Goal: Answer question/provide support

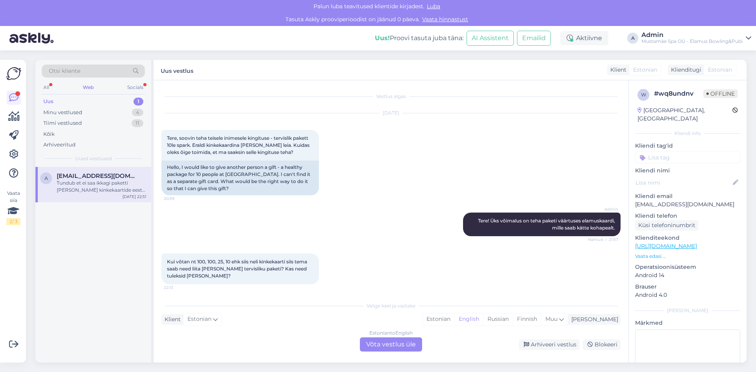
scroll to position [139, 0]
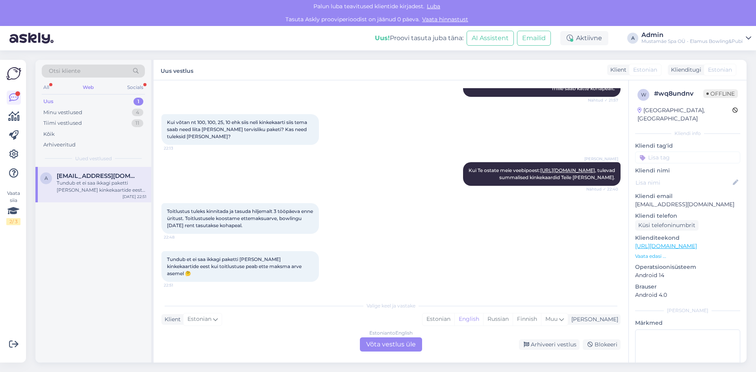
click at [82, 99] on div "Uus 1" at bounding box center [93, 101] width 103 height 11
click at [124, 87] on div "All Web Socials" at bounding box center [93, 88] width 103 height 12
click at [131, 87] on div "Socials" at bounding box center [135, 87] width 19 height 10
click at [94, 186] on div "Thank you! If we want to continue the night with more drinks, do you recommend …" at bounding box center [102, 187] width 90 height 14
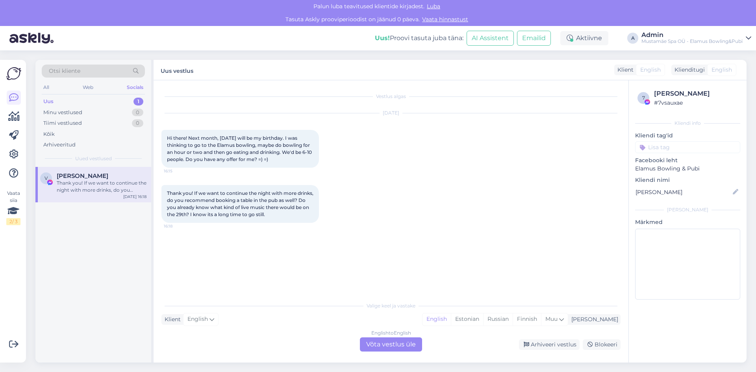
click at [52, 88] on div "All Web Socials" at bounding box center [93, 88] width 103 height 12
click at [50, 88] on div "All" at bounding box center [46, 87] width 9 height 10
click at [105, 214] on span "[EMAIL_ADDRESS][DOMAIN_NAME]" at bounding box center [98, 211] width 82 height 7
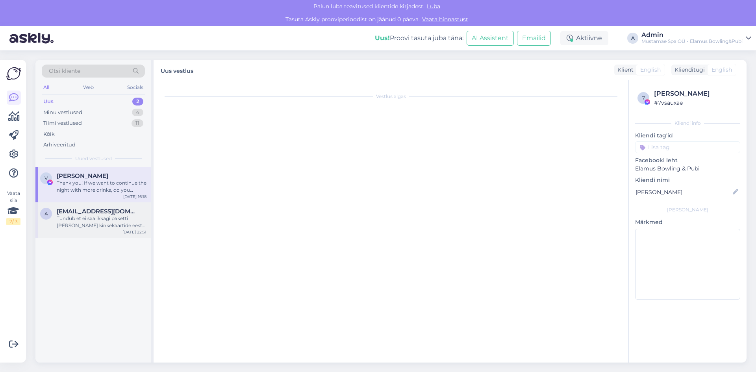
scroll to position [139, 0]
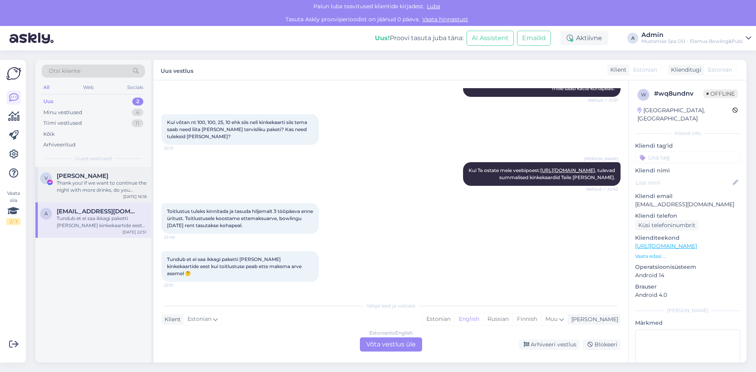
click at [117, 184] on div "Thank you! If we want to continue the night with more drinks, do you recommend …" at bounding box center [102, 187] width 90 height 14
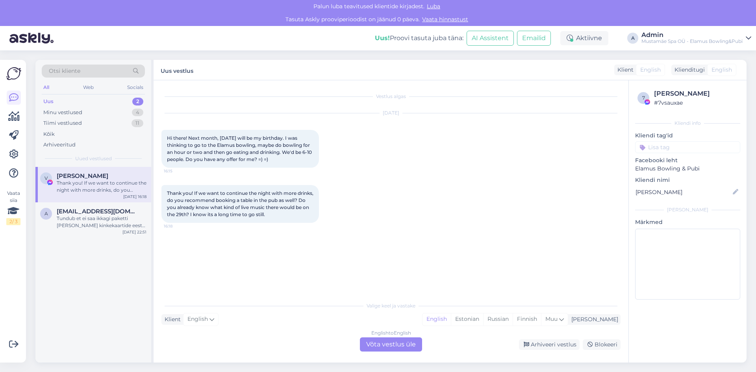
scroll to position [0, 0]
click at [76, 142] on div "Arhiveeritud" at bounding box center [93, 144] width 103 height 11
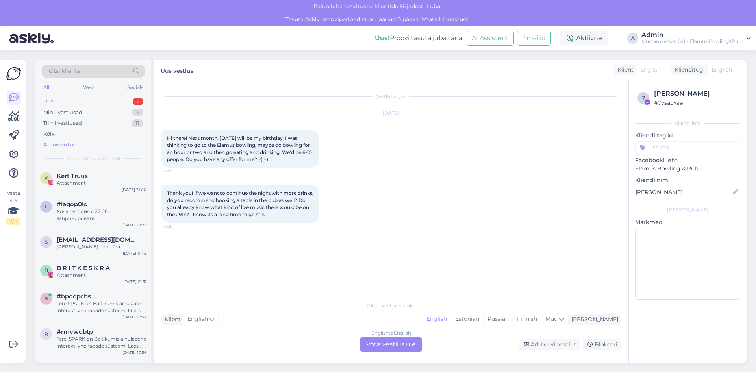
click at [101, 102] on div "Uus 2" at bounding box center [93, 101] width 103 height 11
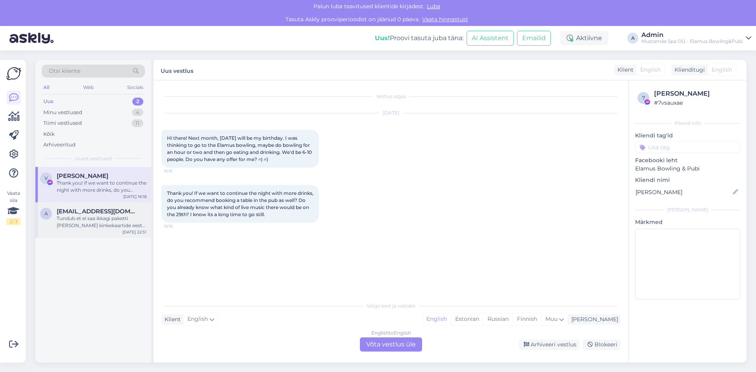
click at [104, 218] on div "Tundub et ei saa ikkagi paketti [PERSON_NAME] kinkekaartide eest kui toitlustus…" at bounding box center [102, 222] width 90 height 14
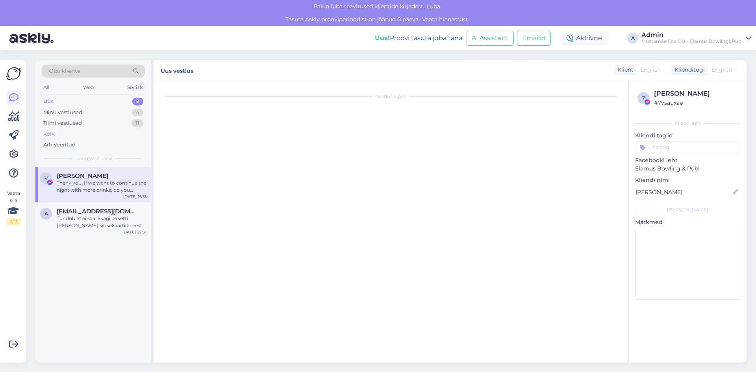
scroll to position [139, 0]
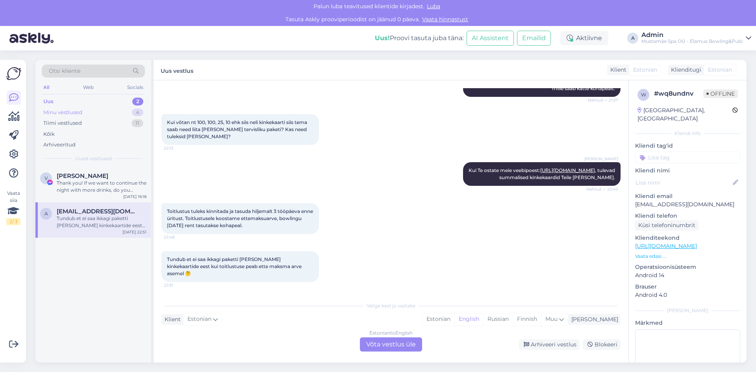
click at [104, 114] on div "Minu vestlused 4" at bounding box center [93, 112] width 103 height 11
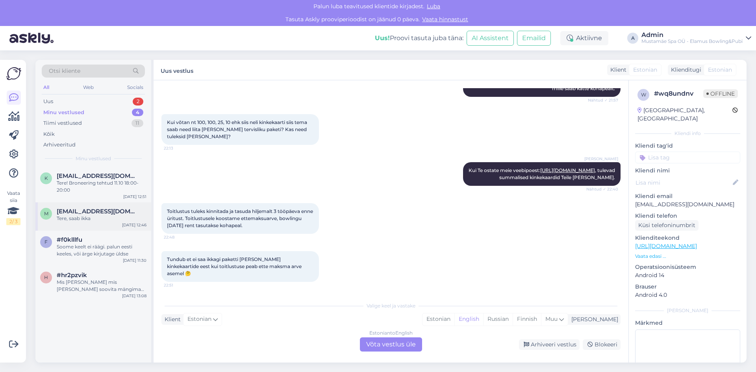
click at [105, 216] on div "Tere, saab ikka" at bounding box center [102, 218] width 90 height 7
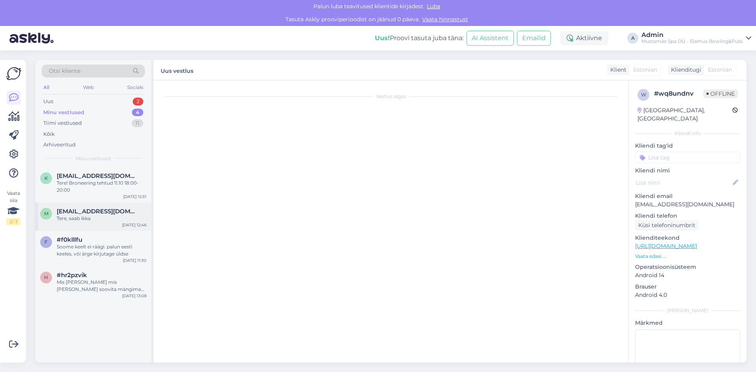
scroll to position [0, 0]
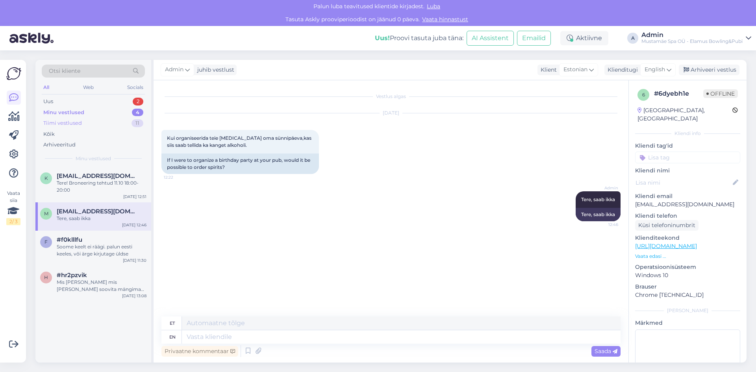
click at [82, 124] on div "Tiimi vestlused 11" at bounding box center [93, 123] width 103 height 11
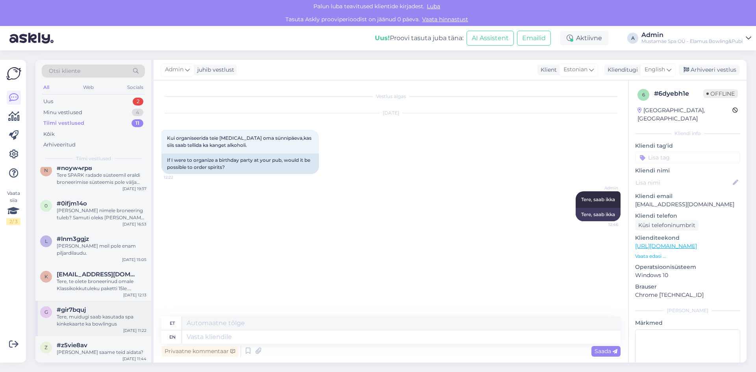
scroll to position [187, 0]
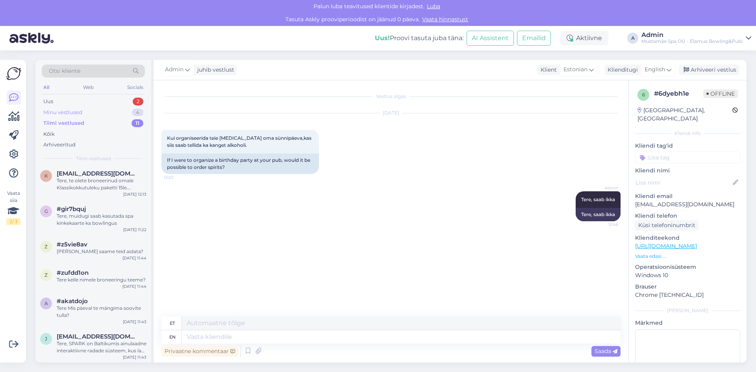
click at [102, 113] on div "Minu vestlused 4" at bounding box center [93, 112] width 103 height 11
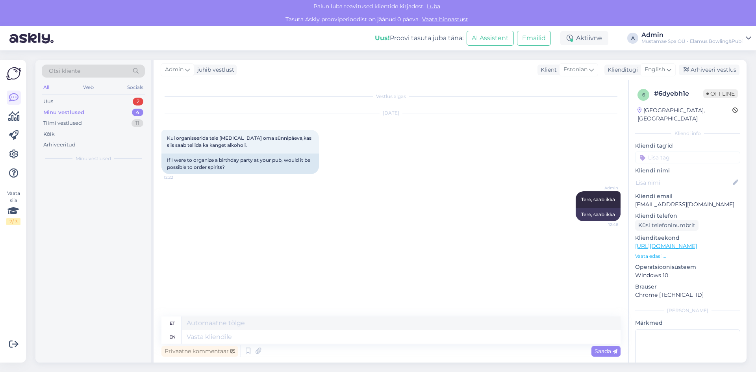
scroll to position [0, 0]
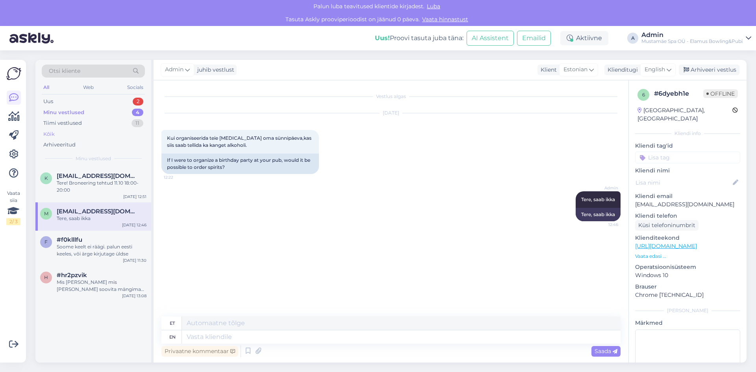
click at [99, 130] on div "Kõik" at bounding box center [93, 134] width 103 height 11
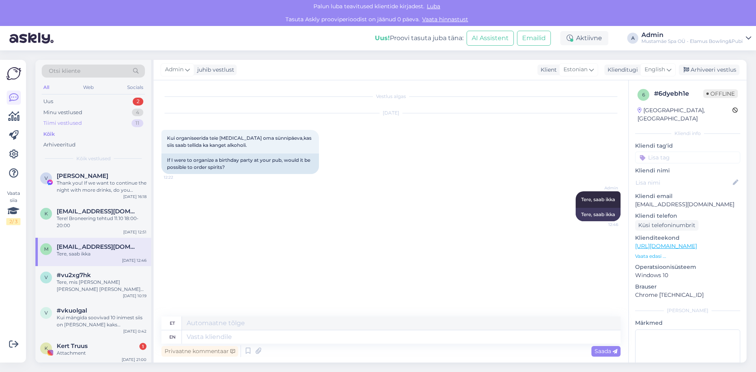
click at [99, 126] on div "Tiimi vestlused 11" at bounding box center [93, 123] width 103 height 11
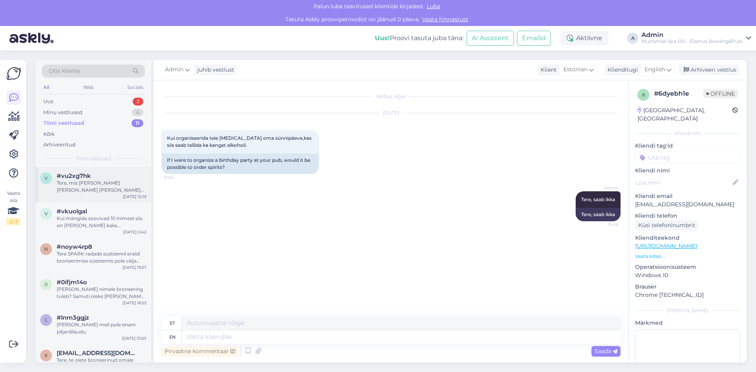
click at [117, 194] on div "v #vu2xg7hk Tere, mis [PERSON_NAME] [PERSON_NAME] [PERSON_NAME] kaua te mängida…" at bounding box center [93, 184] width 116 height 35
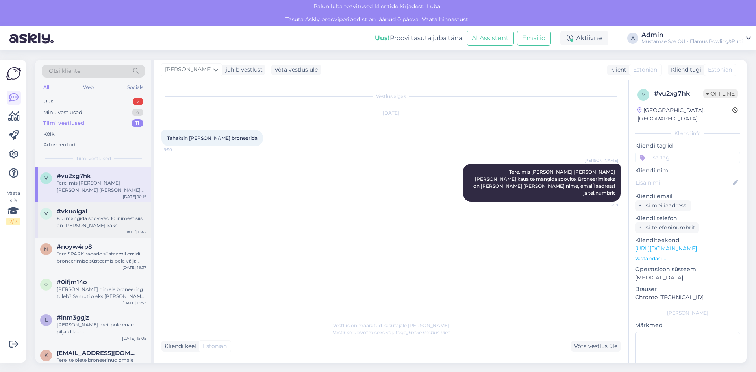
click at [114, 215] on div "Kui mängida soovivad 10 inimest siis on [PERSON_NAME] kaks [PERSON_NAME], ütlen…" at bounding box center [102, 222] width 90 height 14
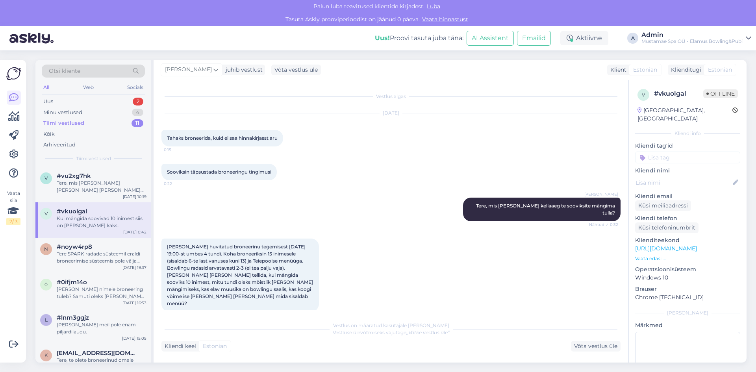
scroll to position [115, 0]
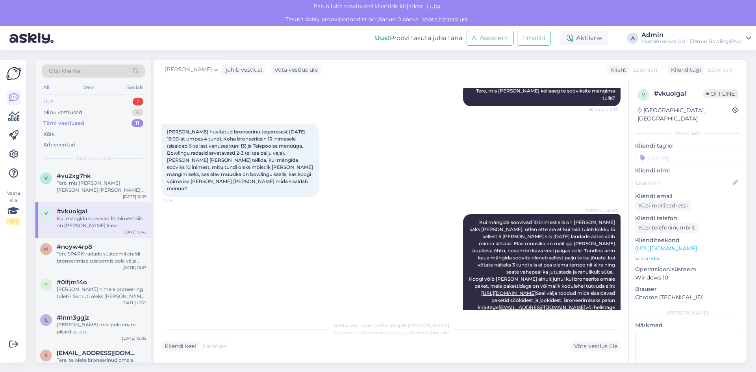
click at [95, 100] on div "Uus 2" at bounding box center [93, 101] width 103 height 11
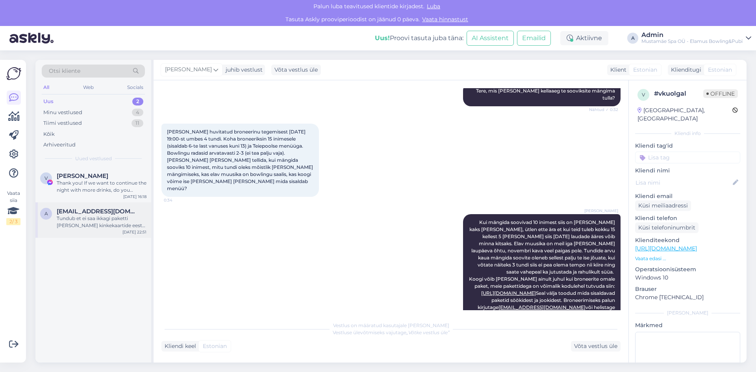
click at [113, 213] on span "[EMAIL_ADDRESS][DOMAIN_NAME]" at bounding box center [98, 211] width 82 height 7
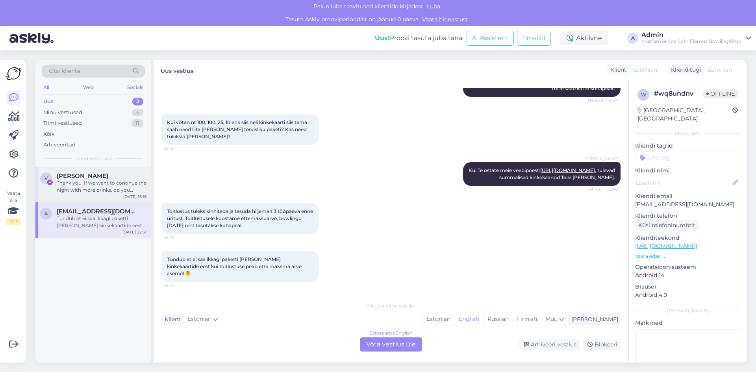
drag, startPoint x: 119, startPoint y: 199, endPoint x: 121, endPoint y: 195, distance: 4.2
click at [120, 200] on div "V [PERSON_NAME] Thank you! If we want to continue the night with more drinks, d…" at bounding box center [93, 184] width 116 height 35
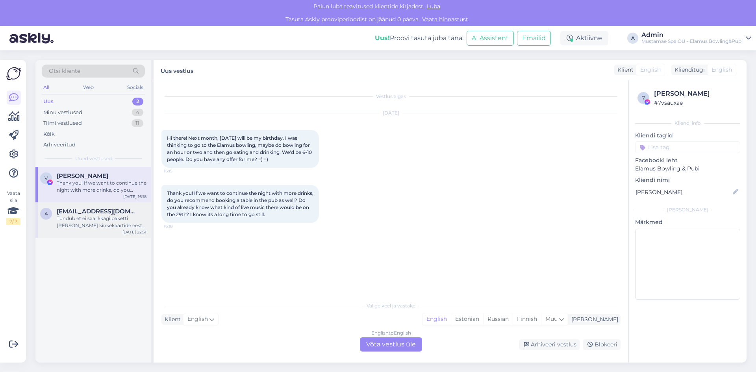
click at [82, 233] on div "a [EMAIL_ADDRESS][DOMAIN_NAME] Tundub et ei saa ikkagi paketti [PERSON_NAME] ki…" at bounding box center [93, 219] width 116 height 35
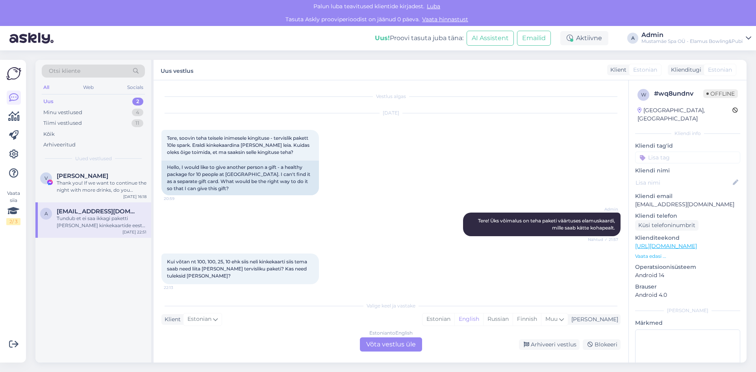
scroll to position [139, 0]
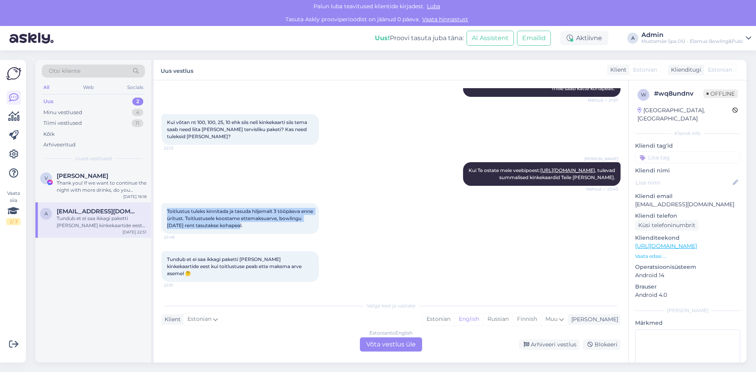
drag, startPoint x: 263, startPoint y: 235, endPoint x: 161, endPoint y: 210, distance: 104.5
click at [161, 210] on div "Vestlus algas [DATE] Tere, soovin teha teisele inimesele kingituse - tervislik …" at bounding box center [391, 221] width 475 height 282
click at [266, 234] on div "Toitlustus tuleks kinnitada ja tasuda hiljemalt 3 tööpäeva enne üritust. Toitlu…" at bounding box center [240, 218] width 158 height 31
click at [558, 346] on div "Arhiveeri vestlus" at bounding box center [549, 344] width 61 height 11
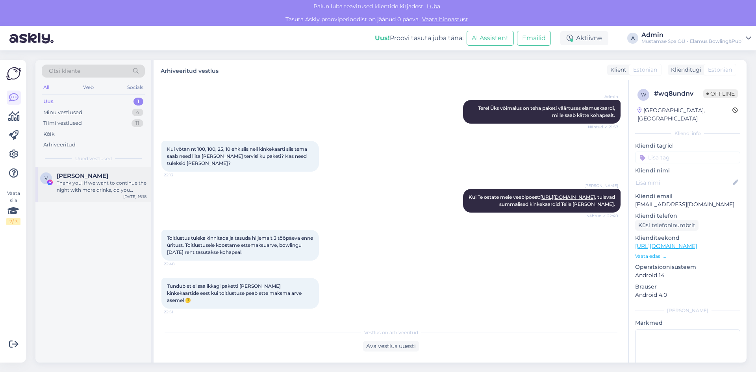
click at [90, 185] on div "Thank you! If we want to continue the night with more drinks, do you recommend …" at bounding box center [102, 187] width 90 height 14
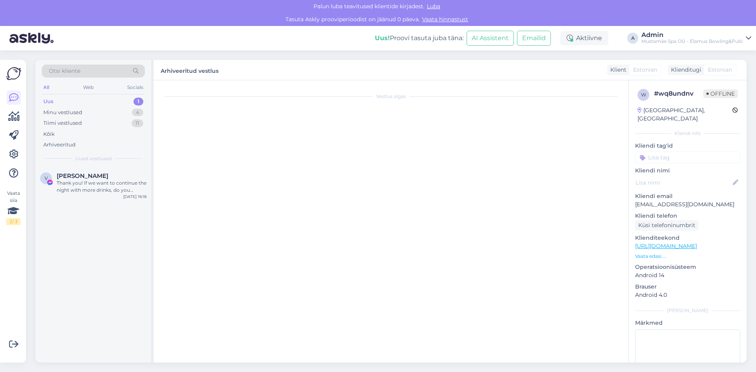
scroll to position [0, 0]
